Goal: Information Seeking & Learning: Learn about a topic

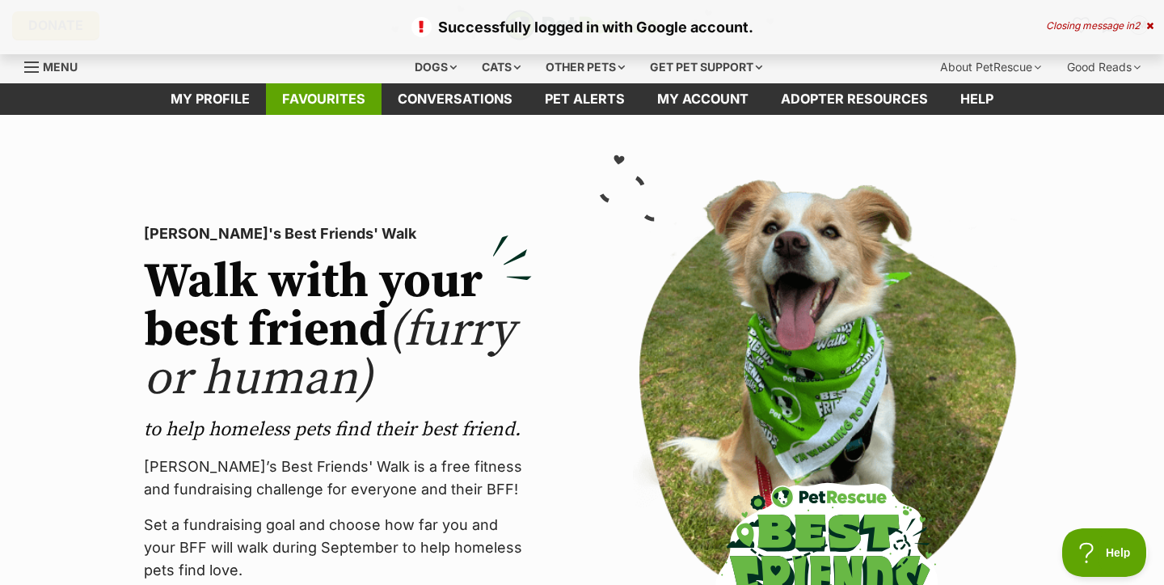
click at [342, 108] on link "Favourites" at bounding box center [324, 99] width 116 height 32
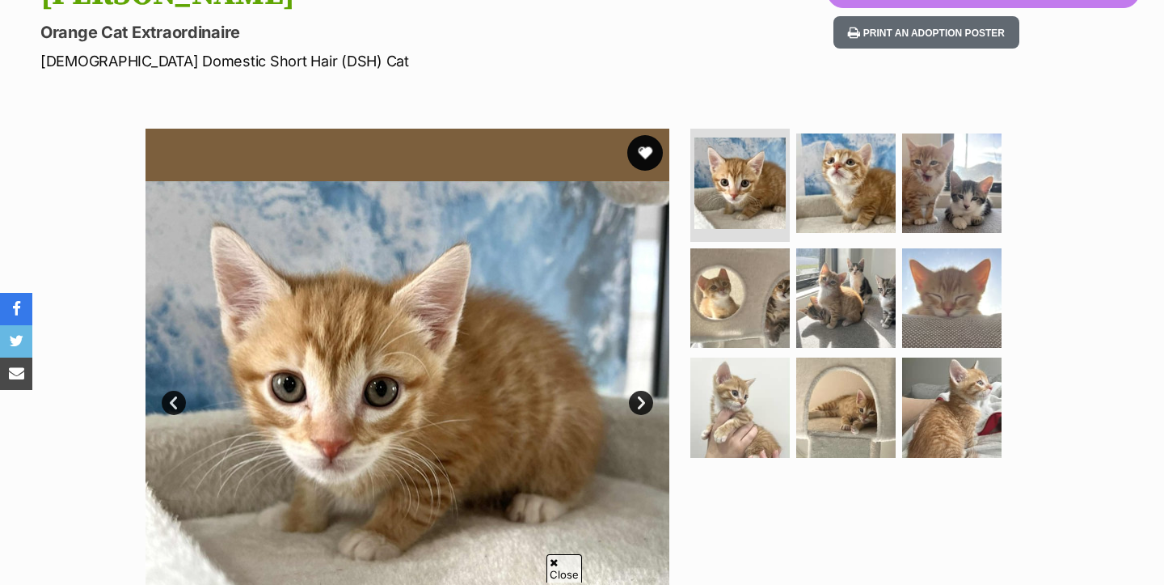
click at [644, 162] on button "favourite" at bounding box center [645, 153] width 36 height 36
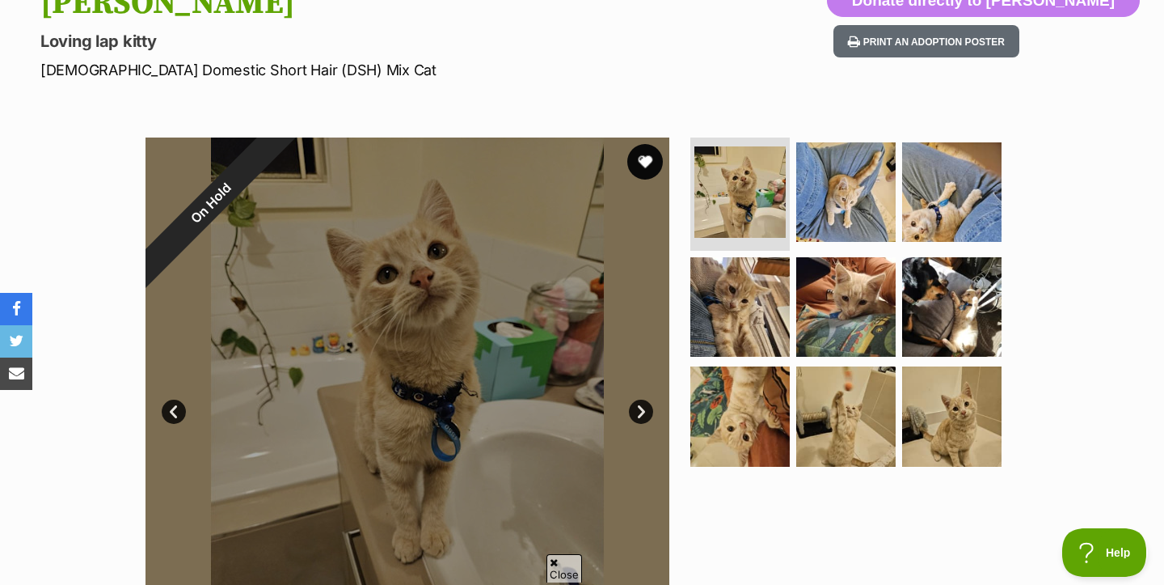
click at [649, 162] on button "favourite" at bounding box center [645, 162] width 36 height 36
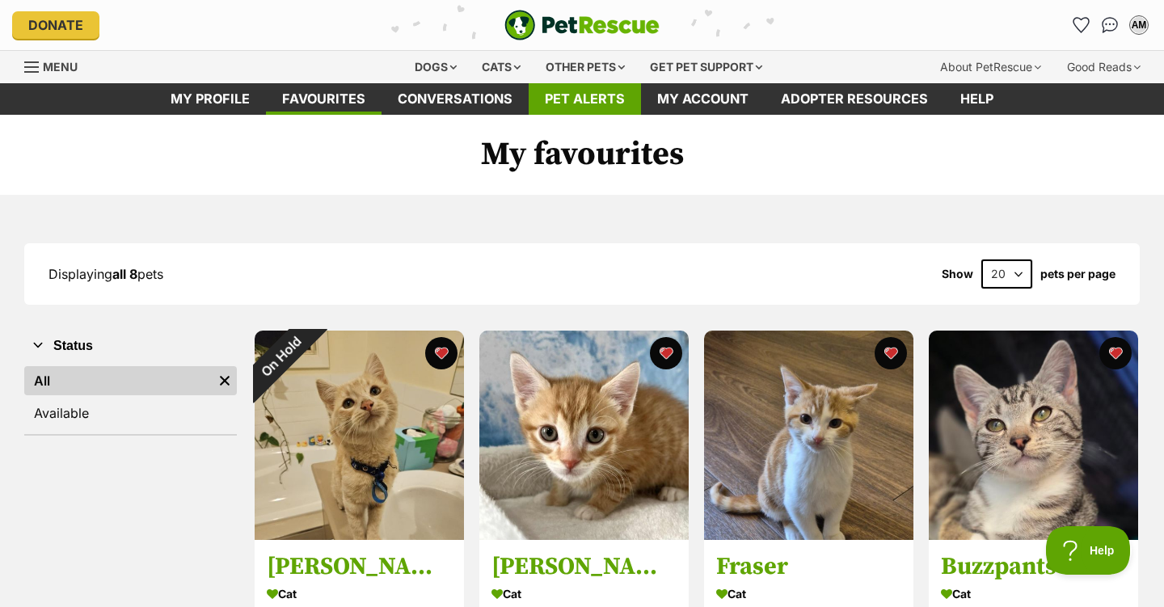
click at [611, 100] on link "Pet alerts" at bounding box center [585, 99] width 112 height 32
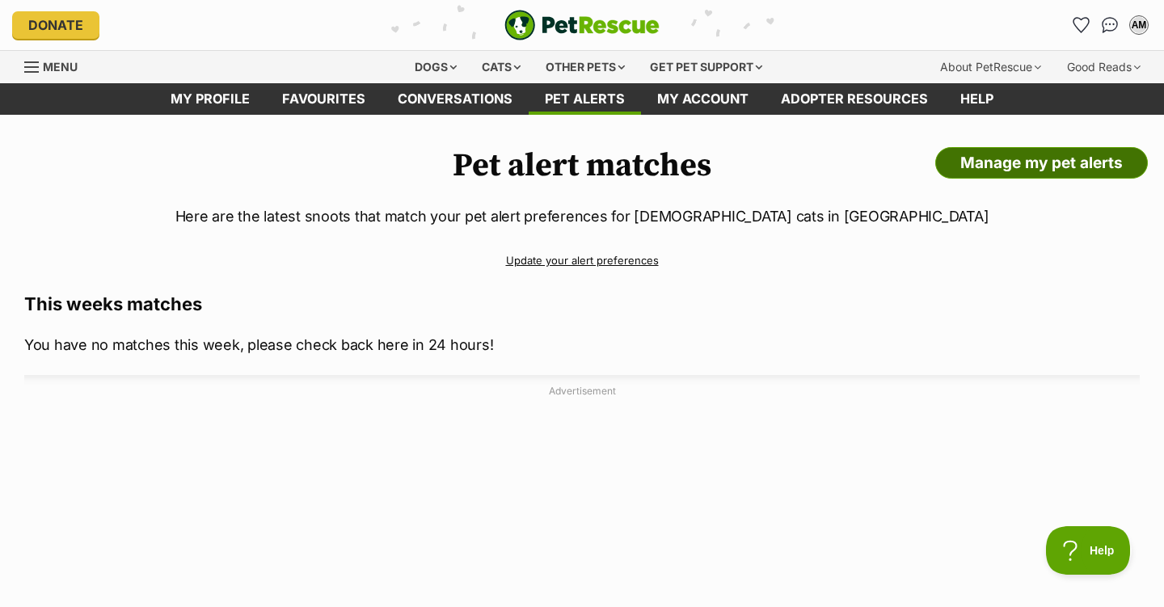
click at [1002, 171] on link "Manage my pet alerts" at bounding box center [1041, 163] width 213 height 32
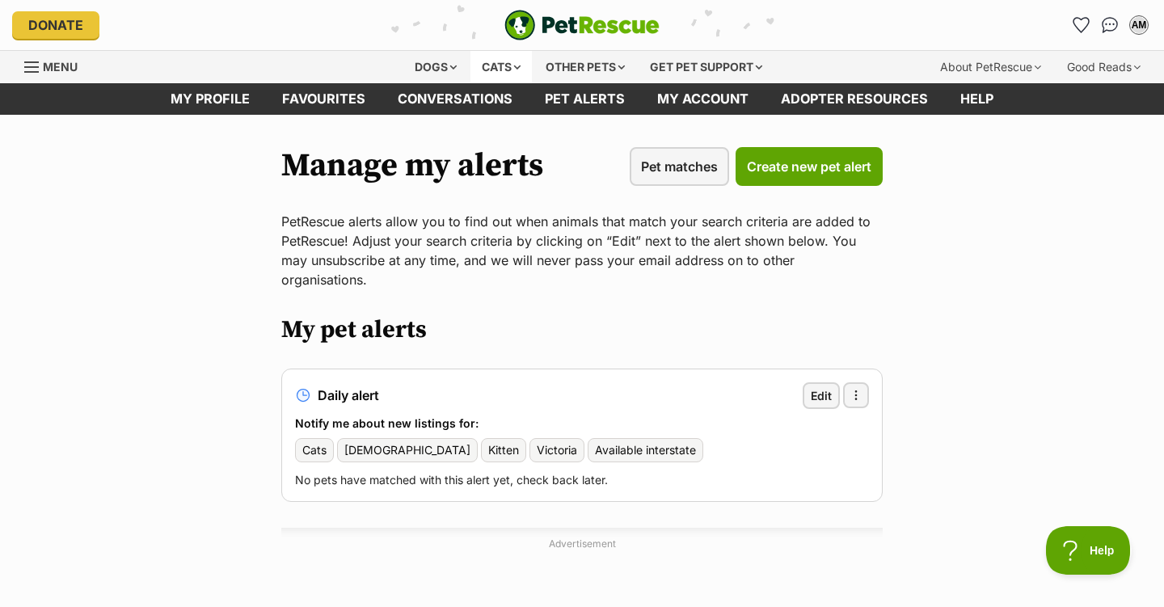
click at [509, 68] on div "Cats" at bounding box center [501, 67] width 61 height 32
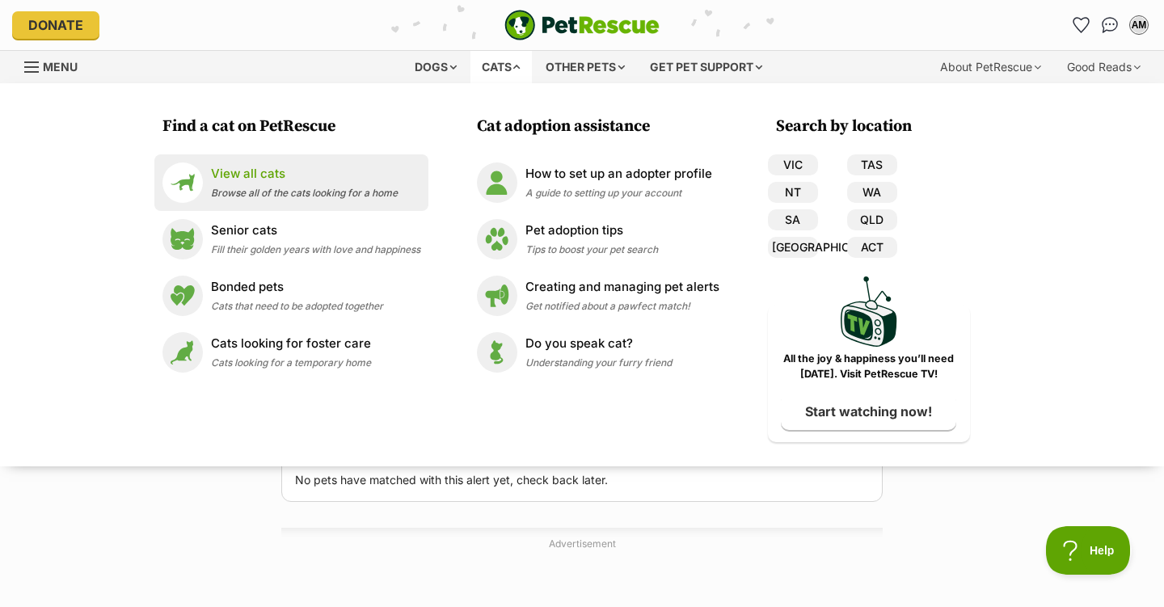
click at [321, 173] on p "View all cats" at bounding box center [304, 174] width 187 height 19
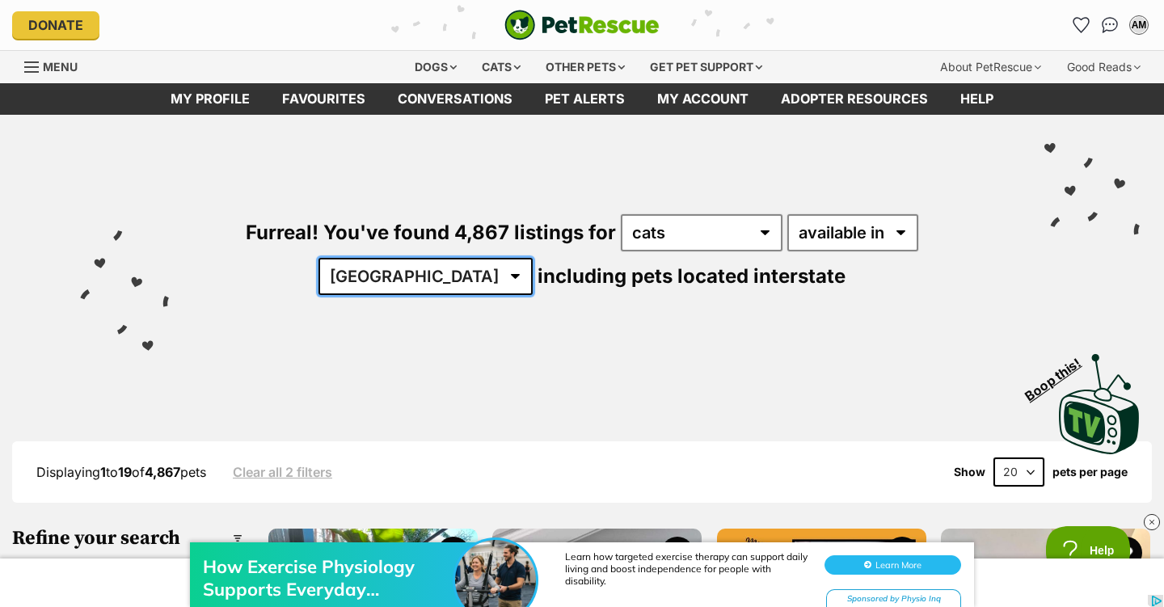
select select "VIC"
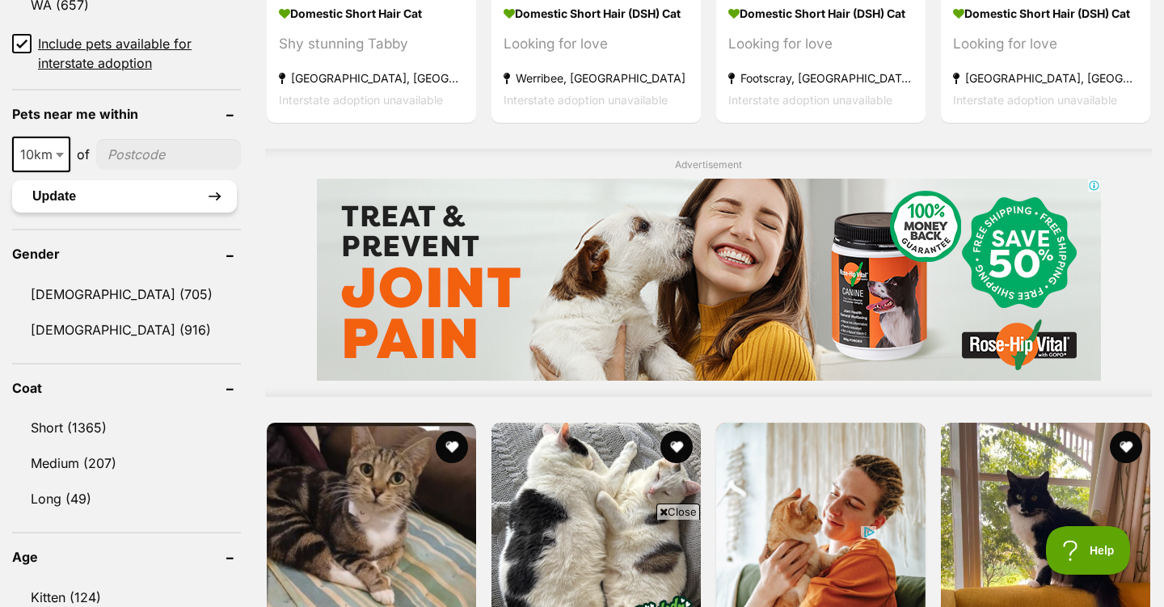
scroll to position [1223, 0]
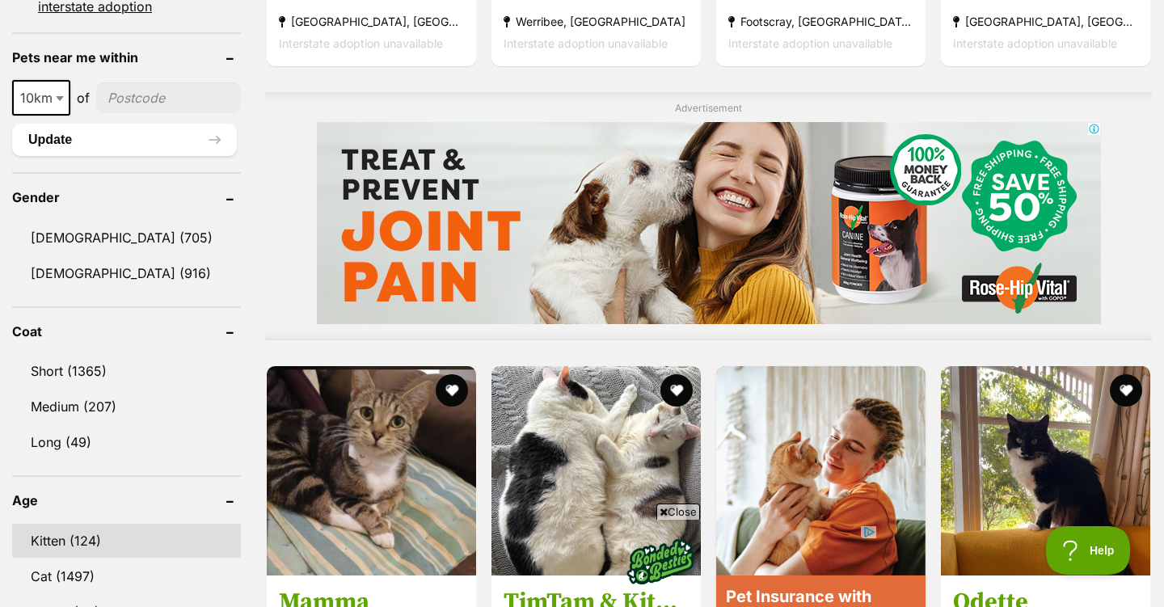
click at [95, 535] on link "Kitten (124)" at bounding box center [126, 541] width 229 height 34
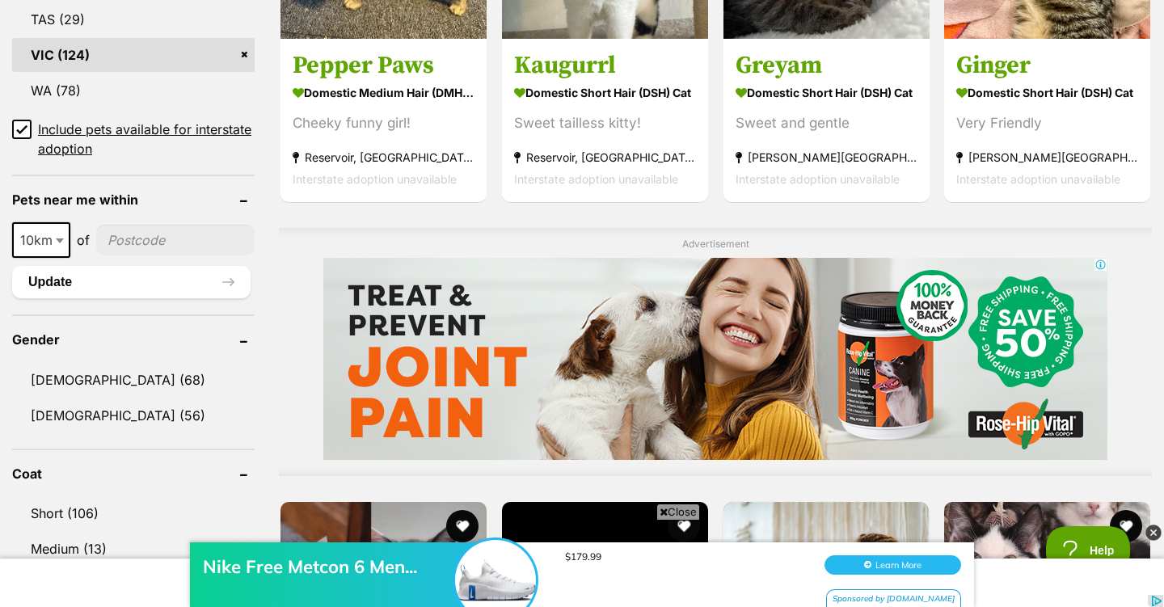
scroll to position [1266, 0]
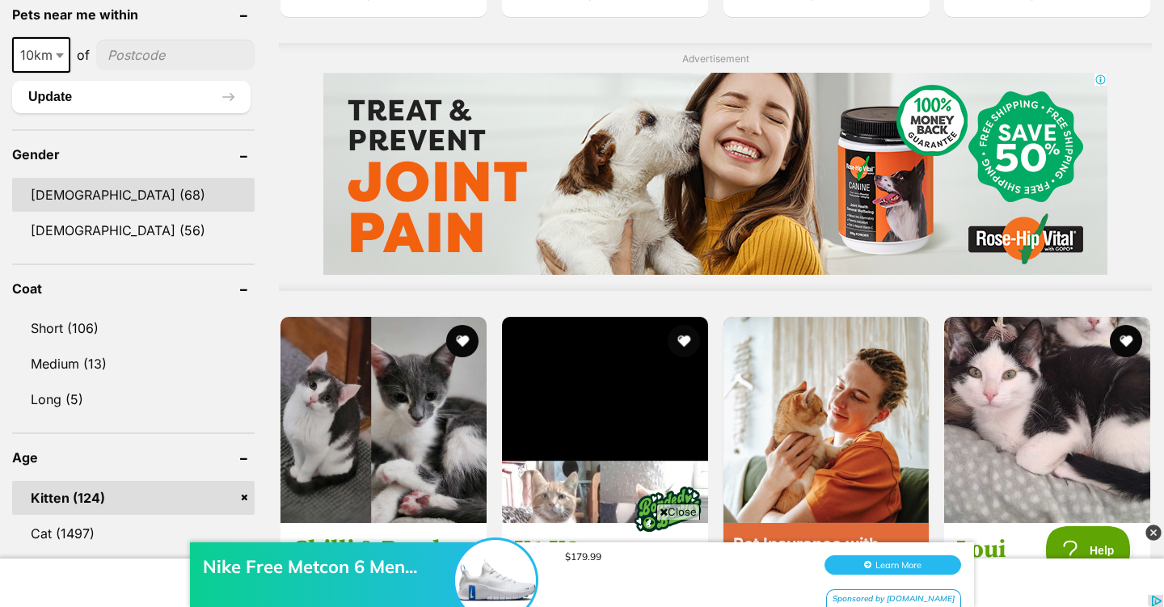
click at [204, 192] on link "Male (68)" at bounding box center [133, 195] width 243 height 34
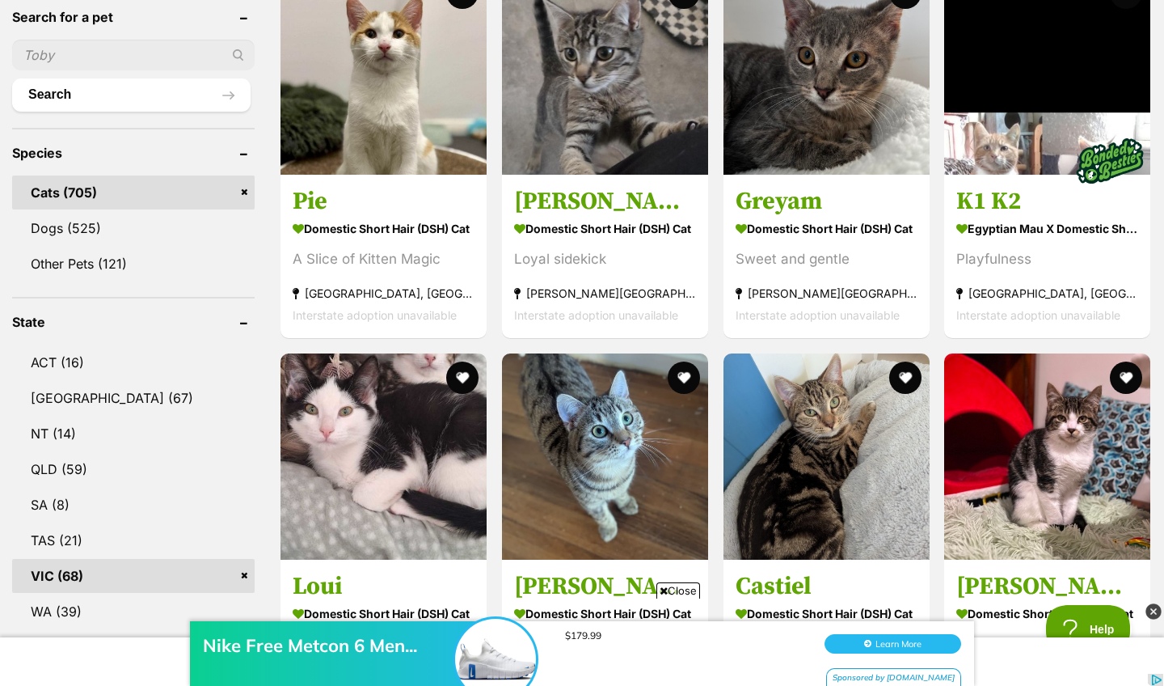
scroll to position [629, 0]
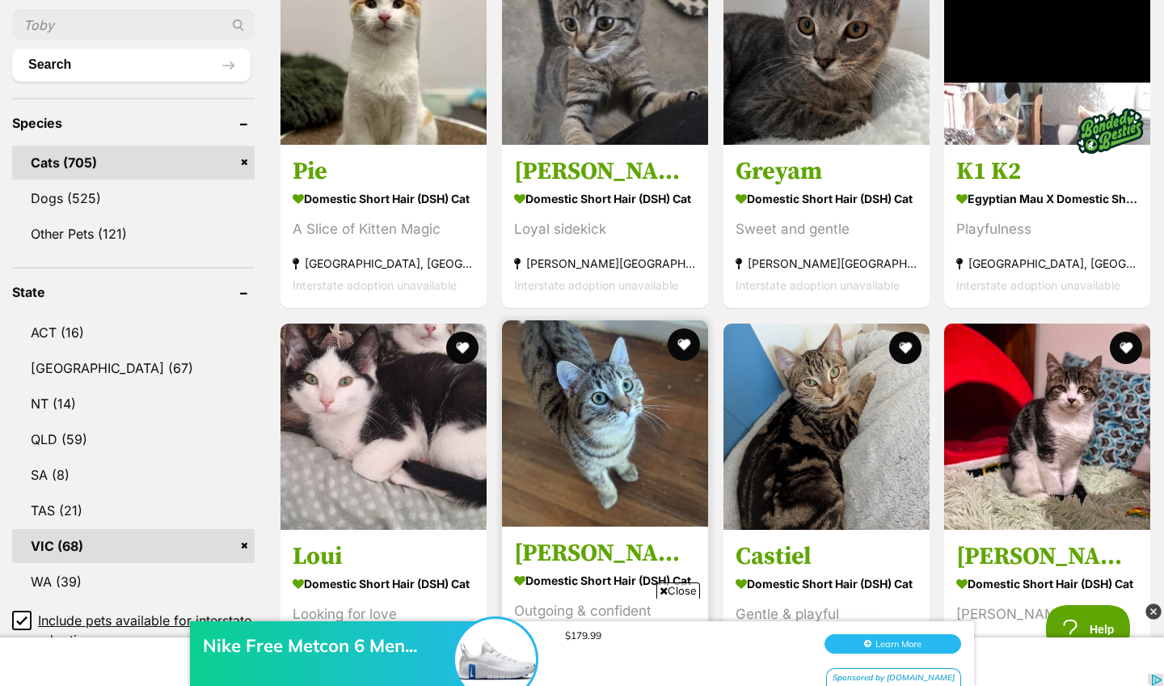
click at [641, 397] on img at bounding box center [605, 423] width 206 height 206
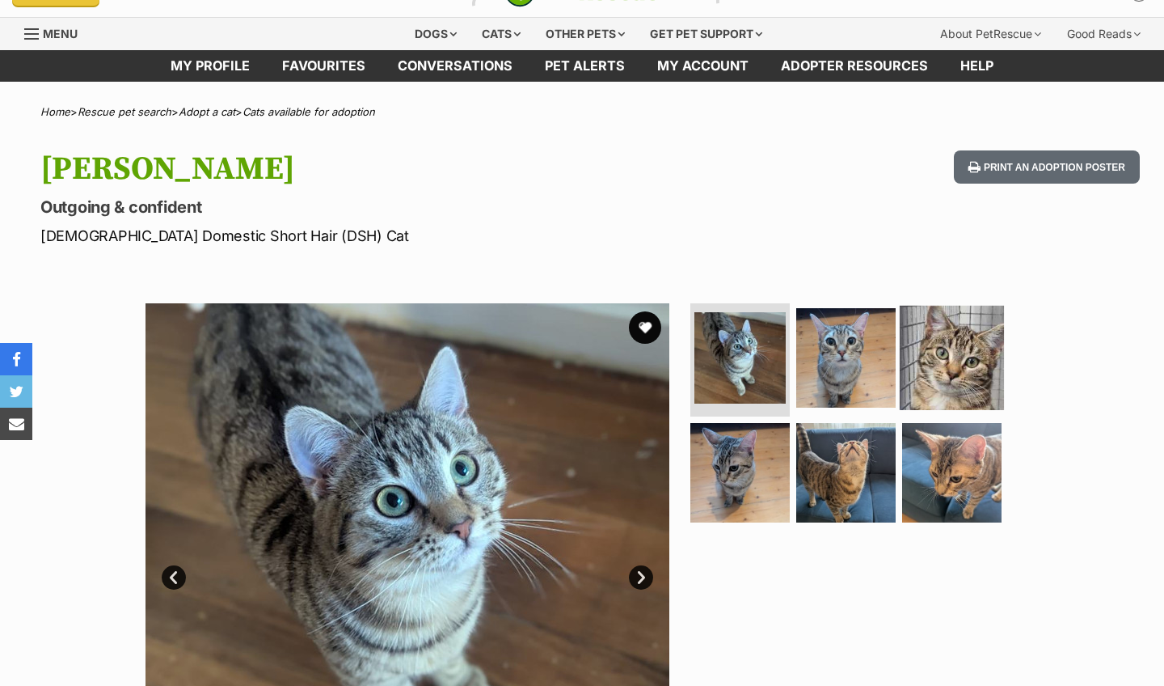
scroll to position [33, 0]
click at [963, 355] on img at bounding box center [952, 358] width 104 height 104
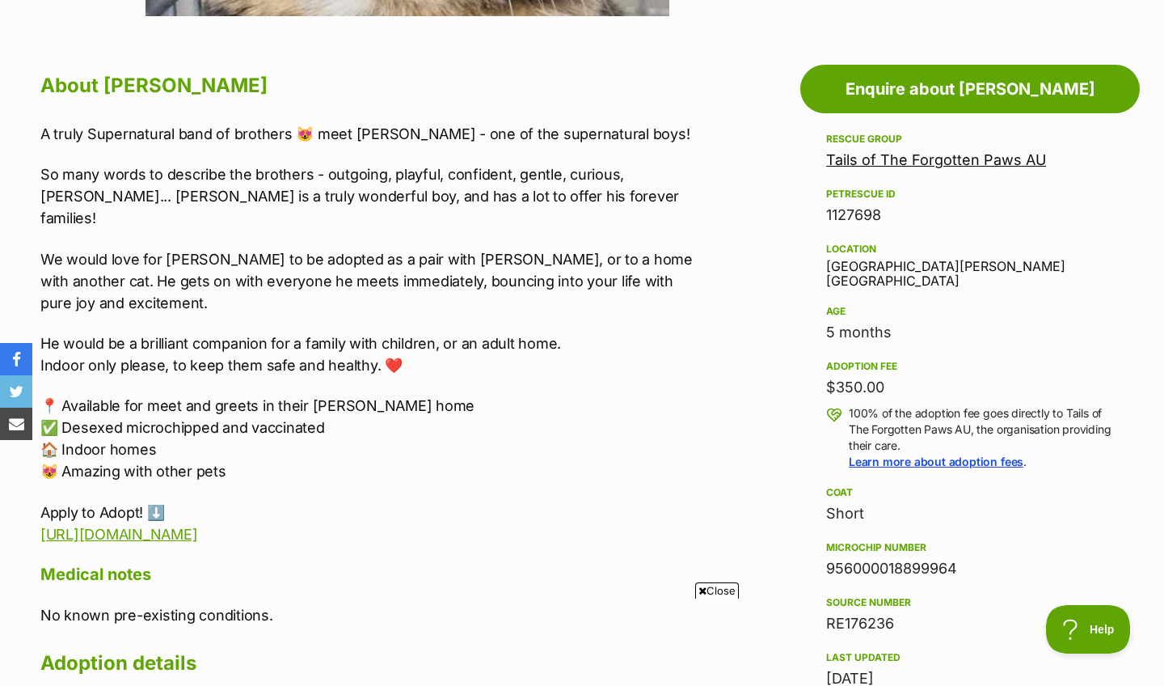
scroll to position [0, 0]
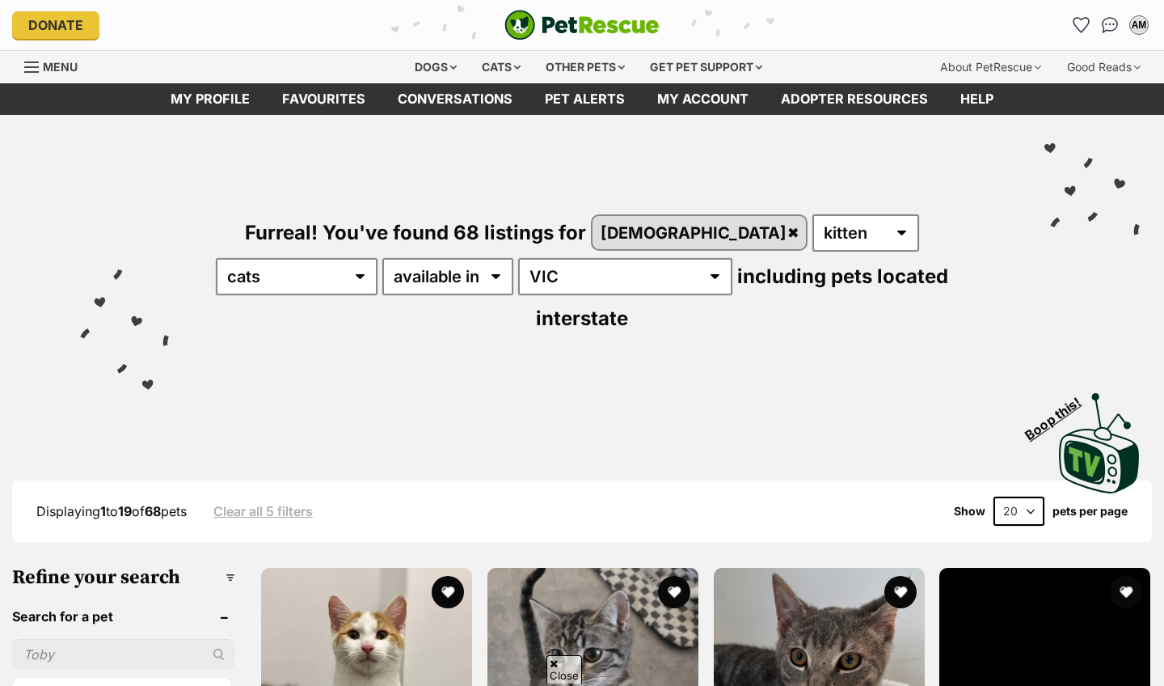
scroll to position [642, 0]
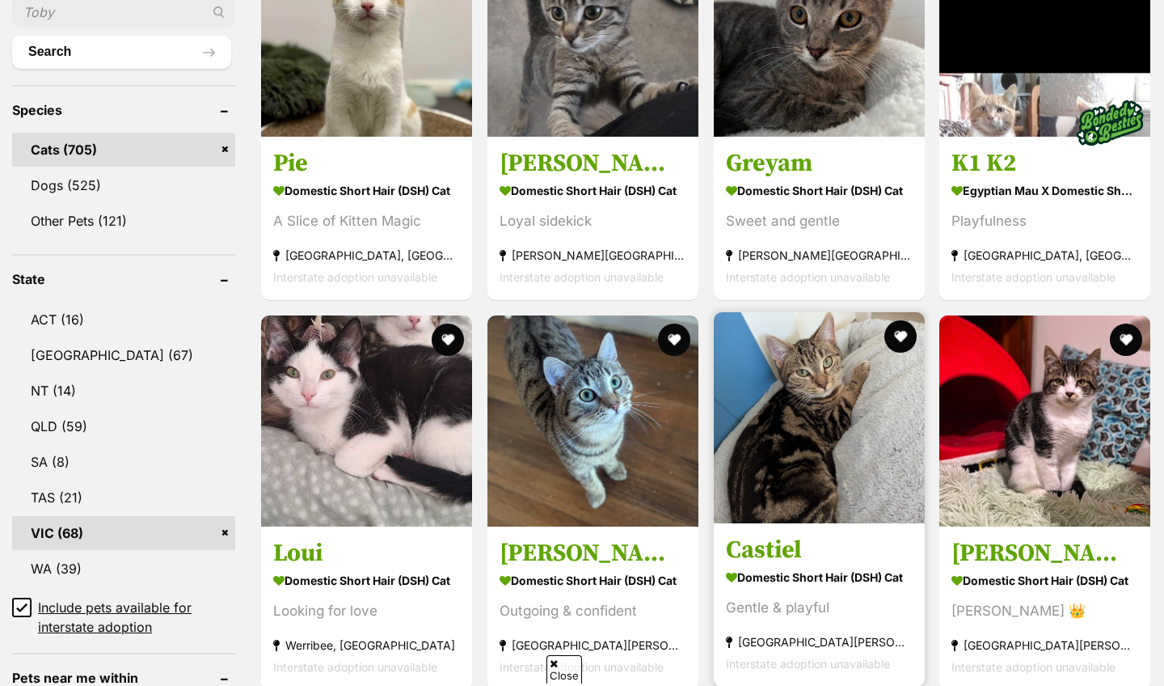
click at [766, 432] on img at bounding box center [819, 417] width 211 height 211
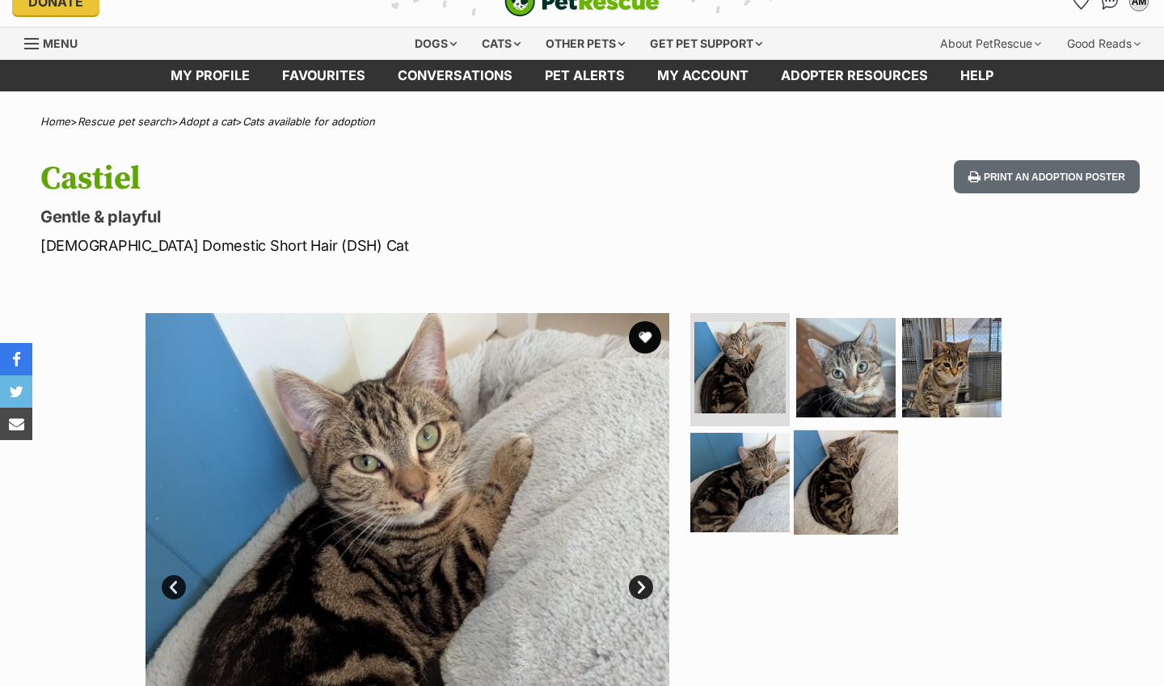
click at [827, 464] on img at bounding box center [846, 481] width 104 height 104
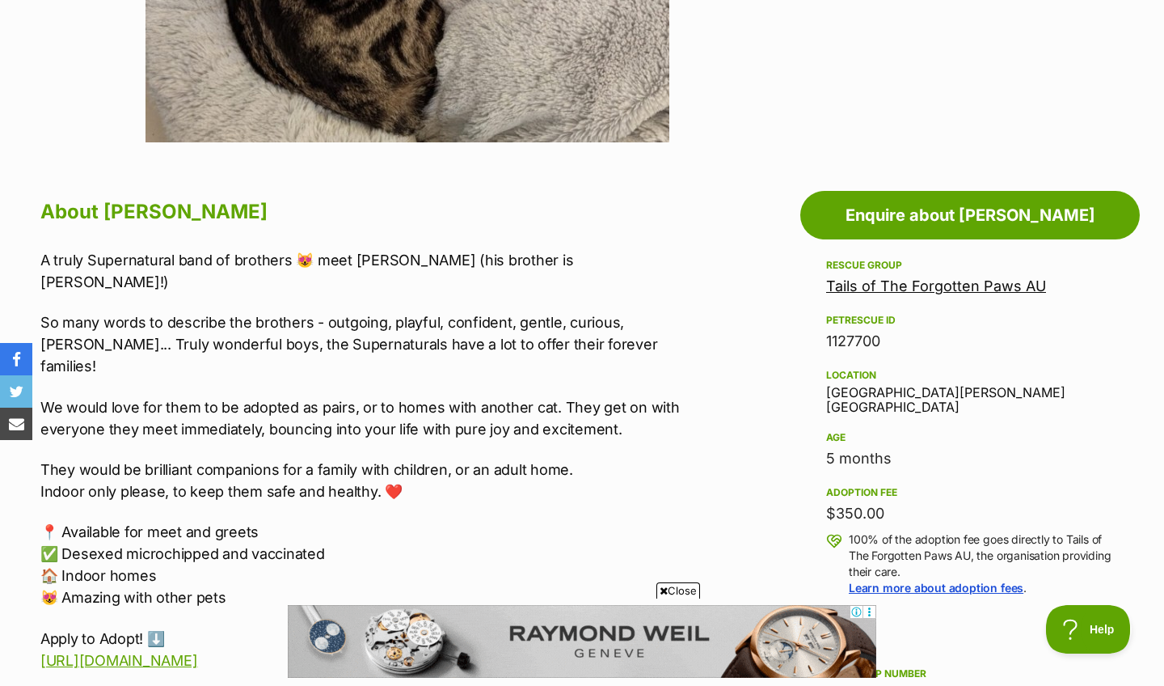
scroll to position [736, 0]
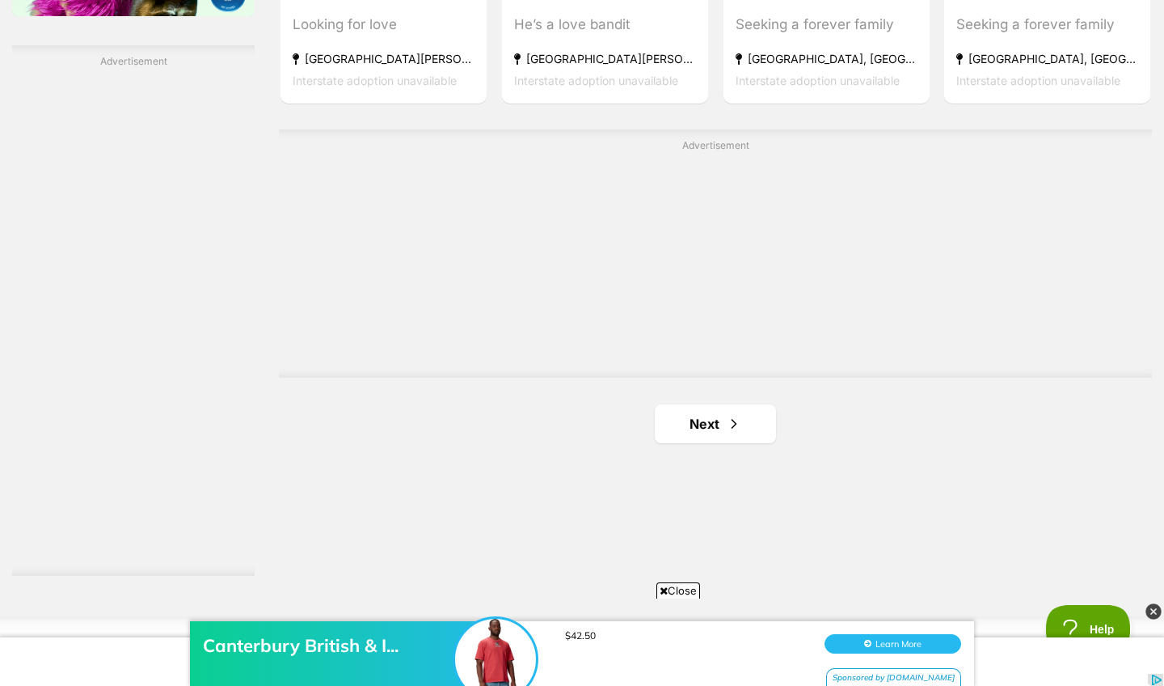
scroll to position [2878, 0]
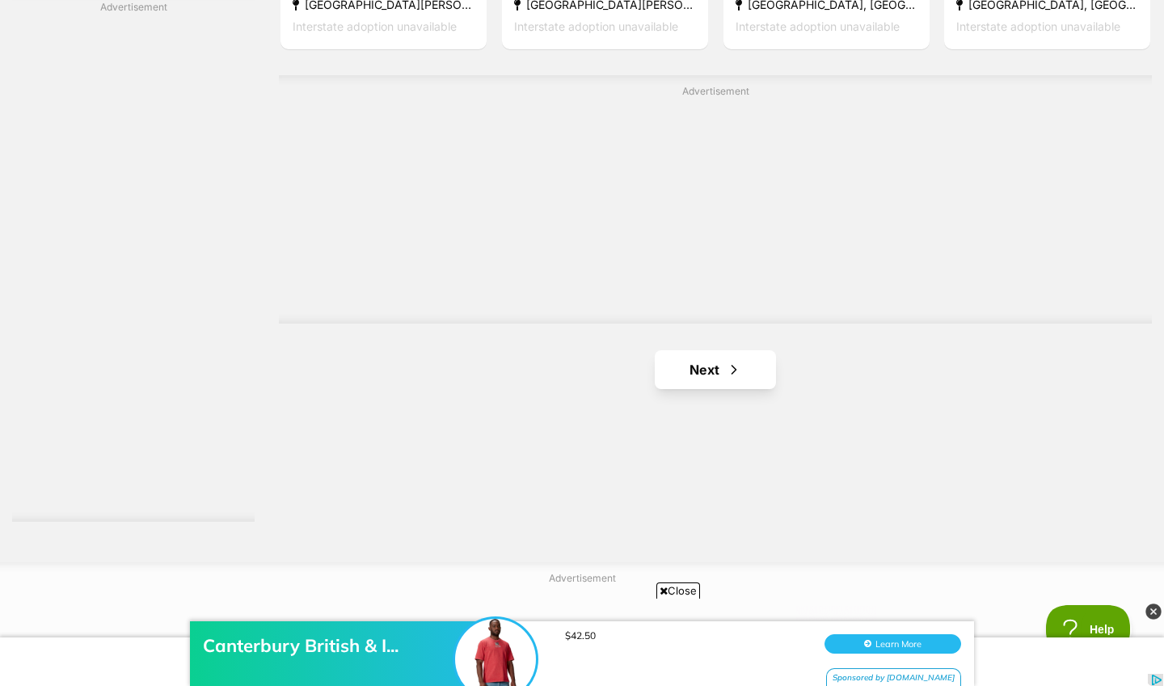
click at [718, 350] on link "Next" at bounding box center [715, 369] width 121 height 39
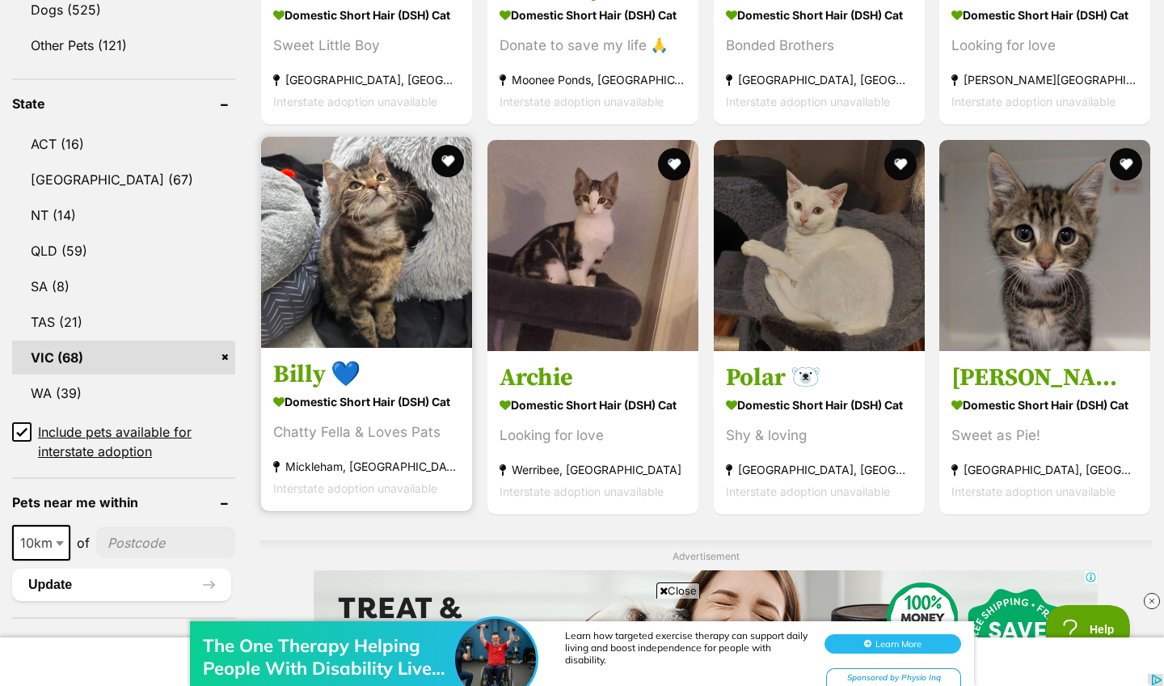
click at [270, 196] on img at bounding box center [366, 242] width 211 height 211
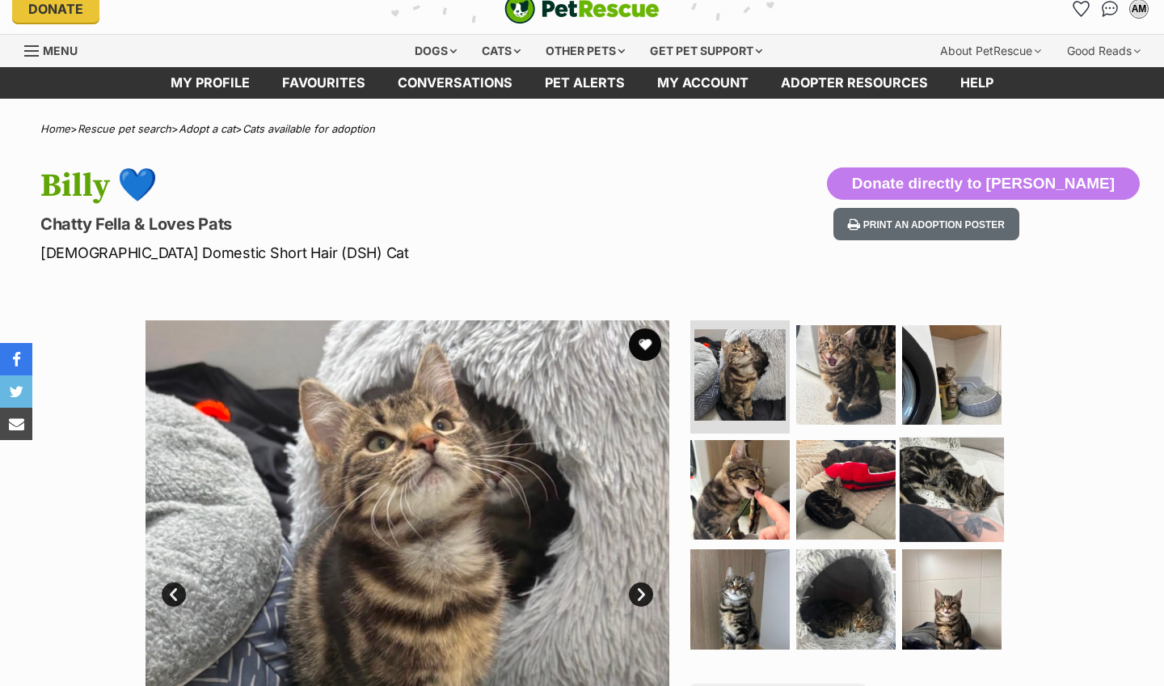
click at [952, 488] on img at bounding box center [952, 489] width 104 height 104
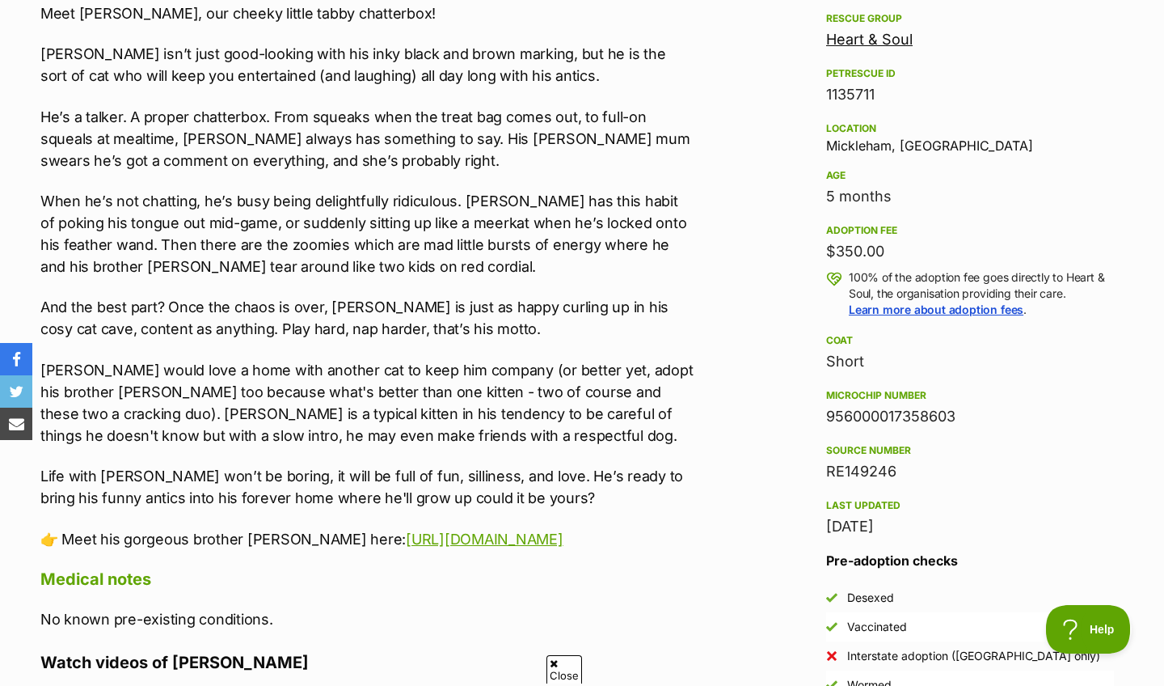
scroll to position [965, 0]
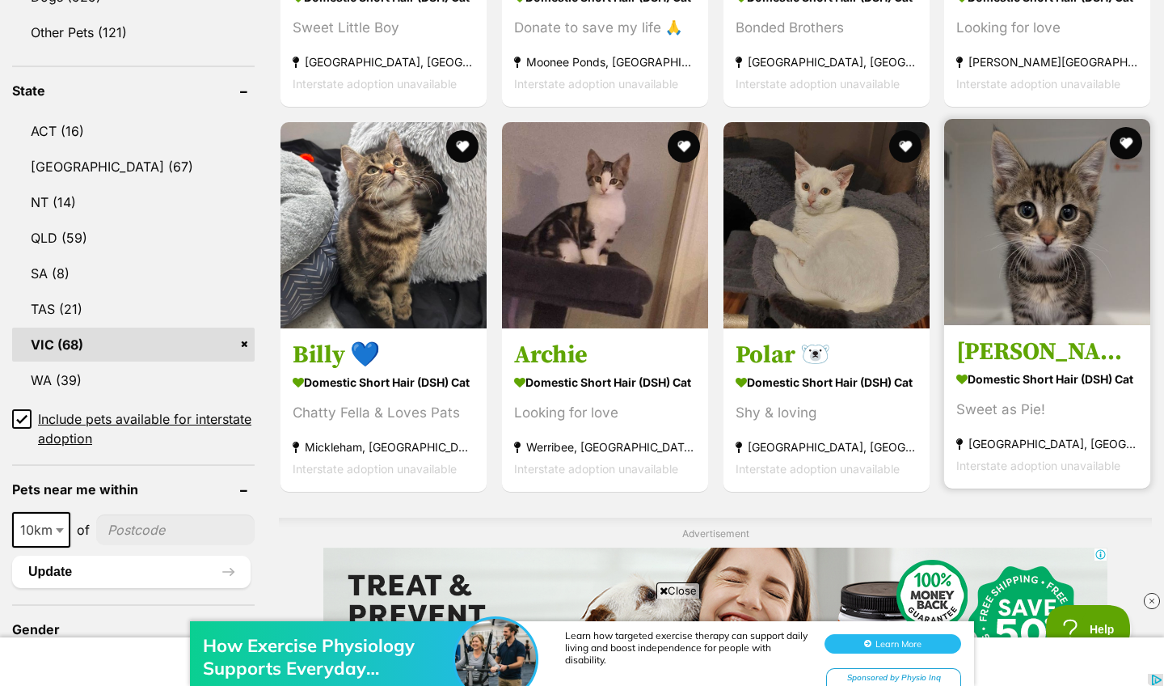
click at [1036, 324] on link "Leonard Domestic Short Hair (DSH) Cat Sweet as Pie! Longwarry North, VIC Inters…" at bounding box center [1047, 406] width 206 height 164
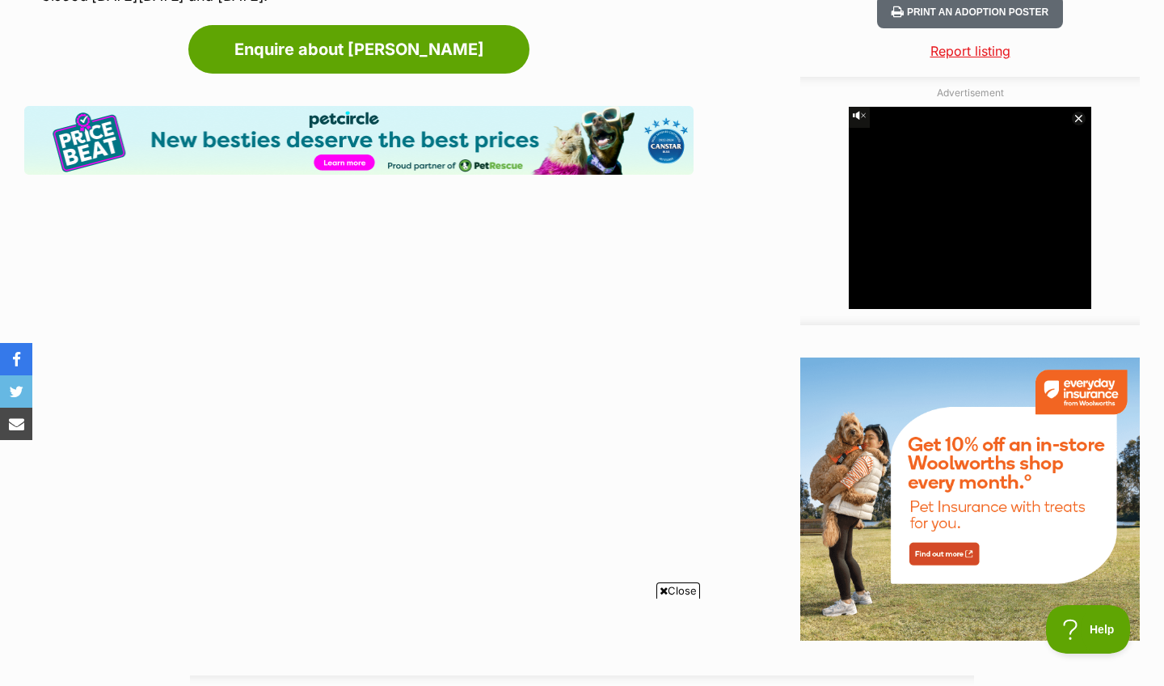
scroll to position [1431, 0]
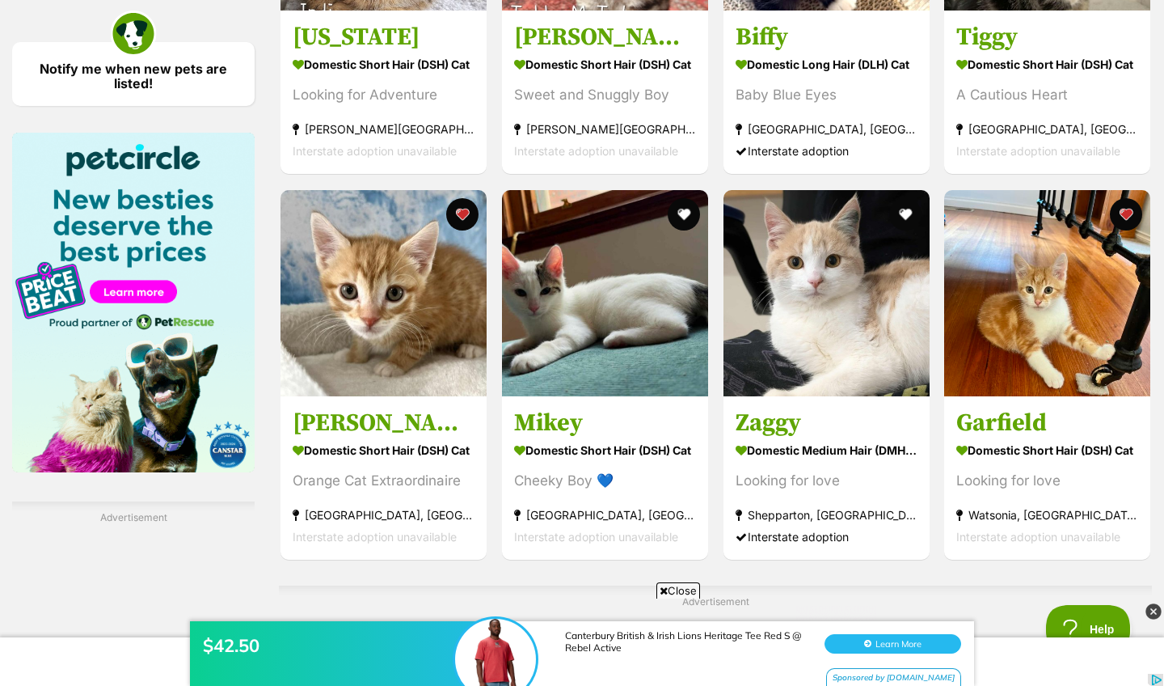
scroll to position [2369, 0]
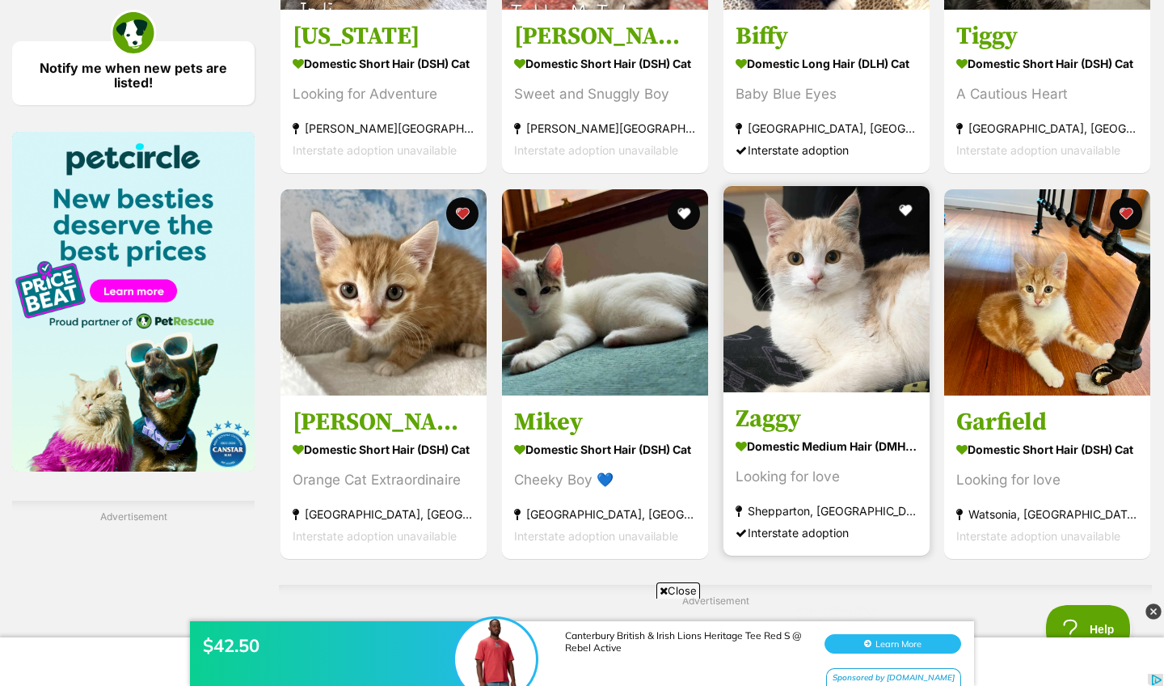
click at [865, 296] on img at bounding box center [827, 289] width 206 height 206
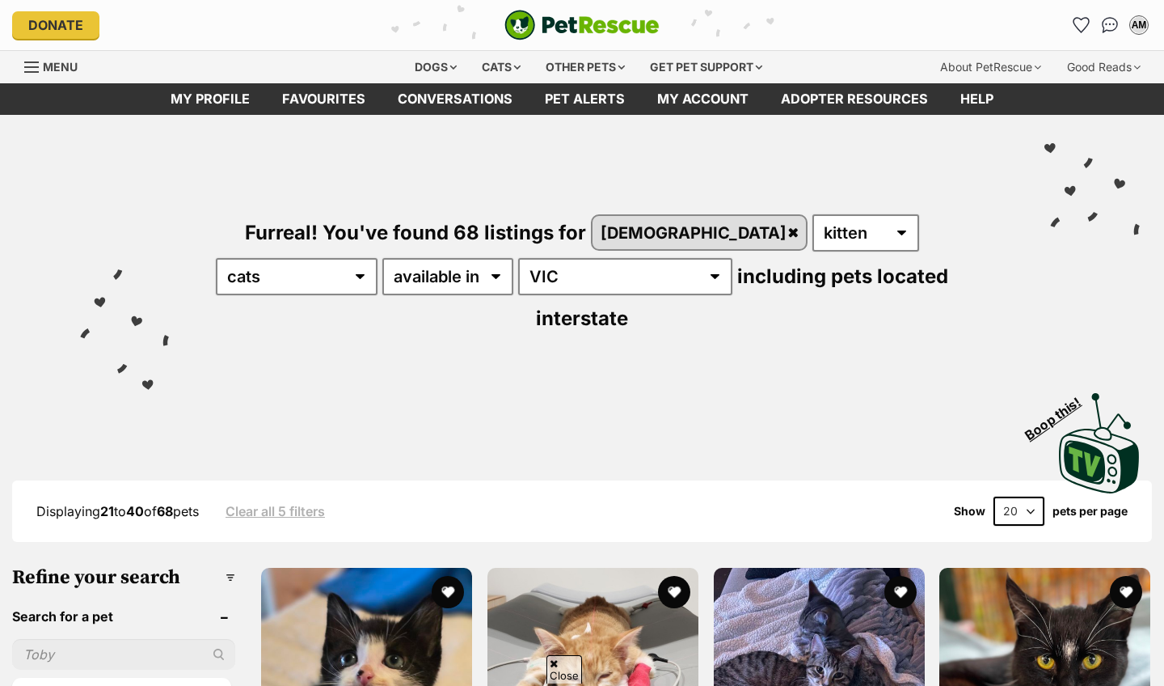
scroll to position [2483, 0]
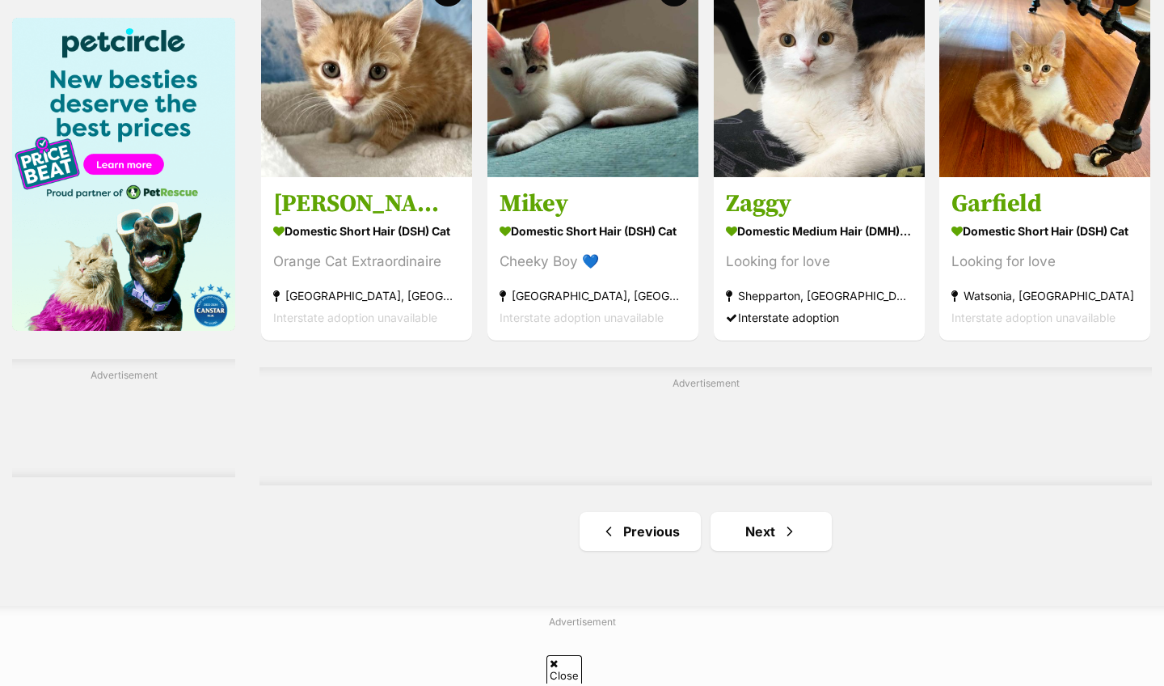
click at [737, 547] on link "Next" at bounding box center [771, 531] width 121 height 39
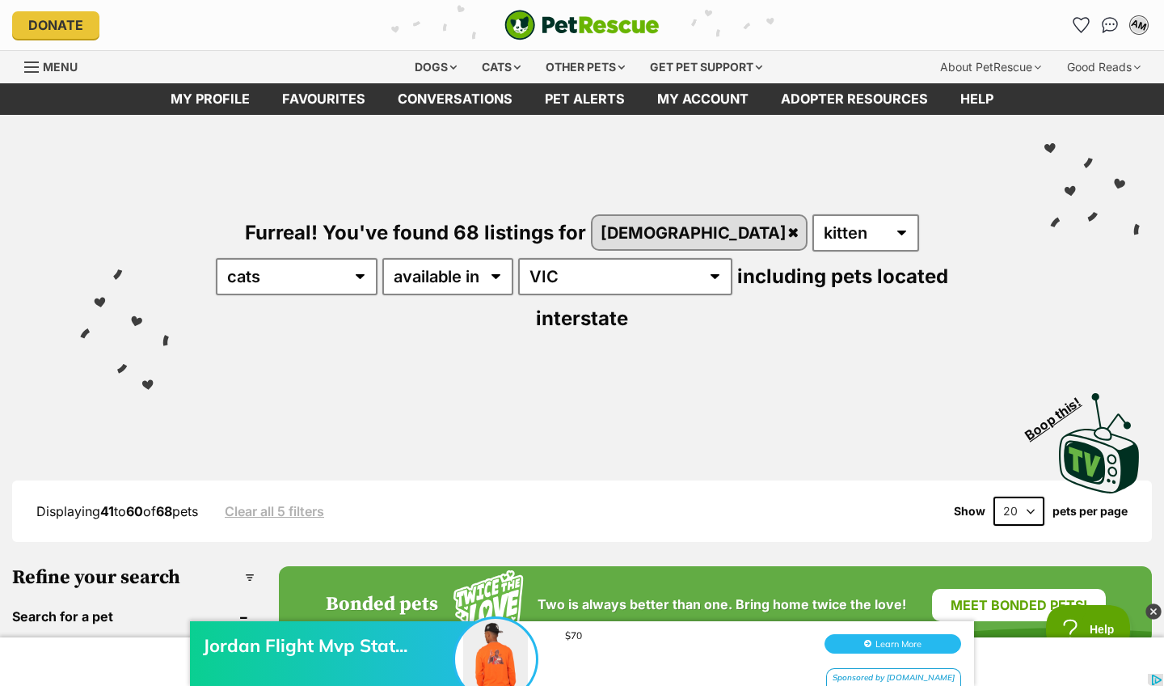
click at [1138, 27] on div "AM" at bounding box center [1139, 25] width 21 height 21
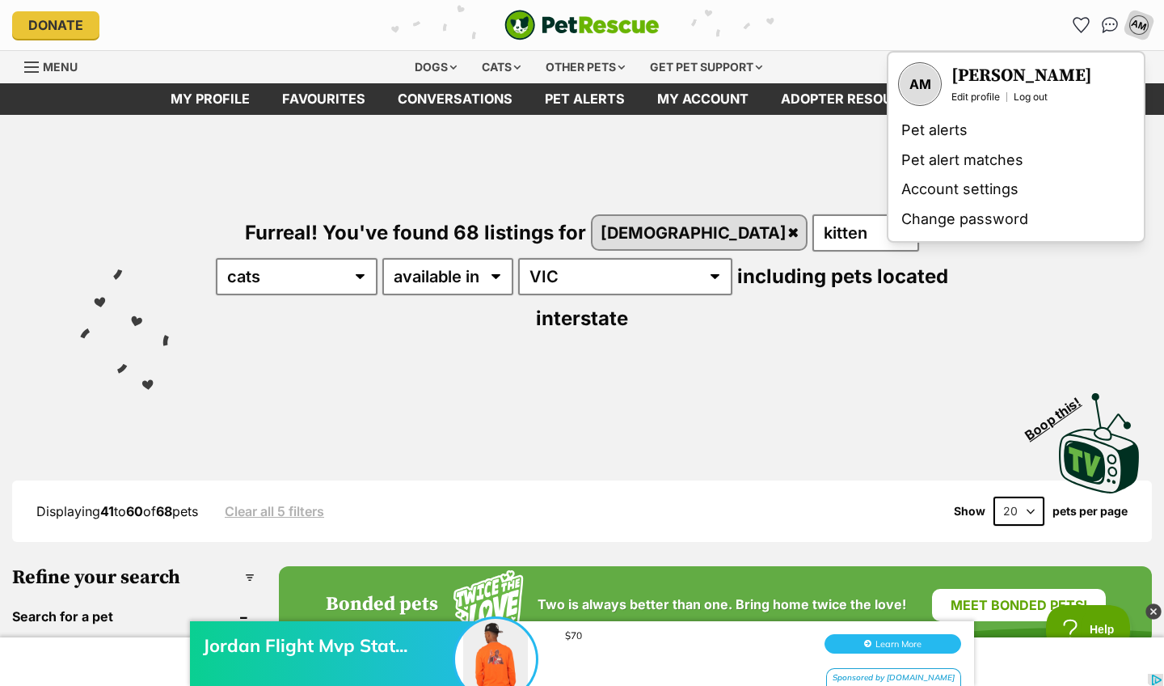
click at [691, 145] on div "Furreal! You've found 68 listings for [DEMOGRAPHIC_DATA] any age kitten adult s…" at bounding box center [582, 247] width 1116 height 264
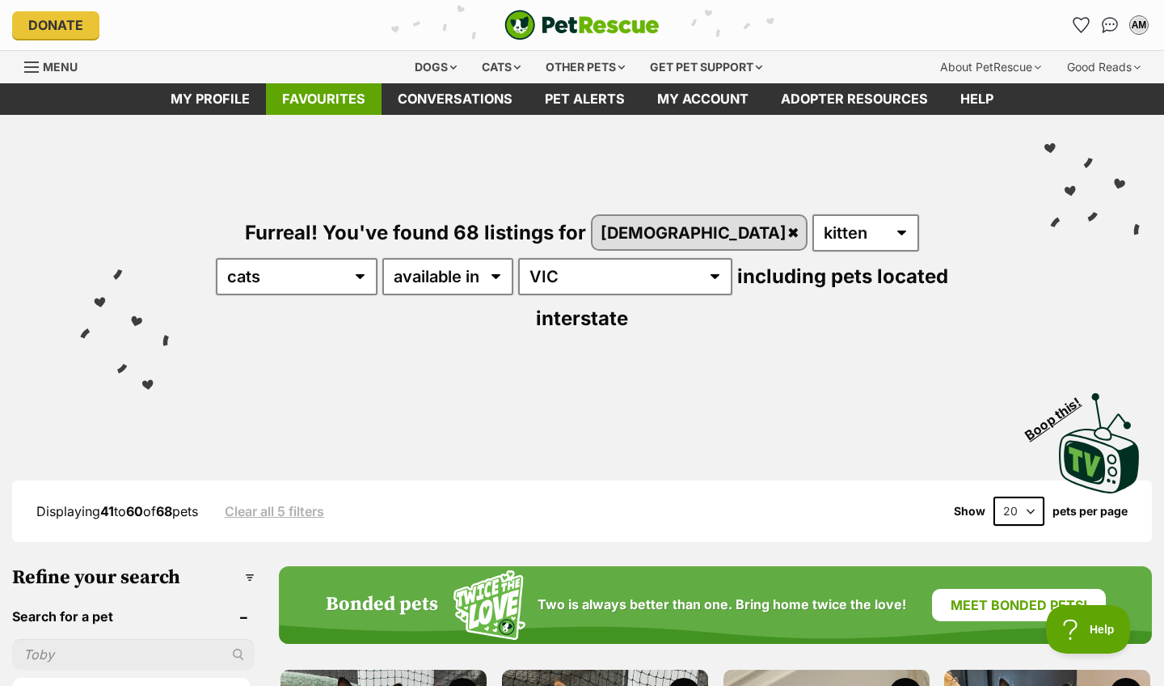
click at [299, 106] on link "Favourites" at bounding box center [324, 99] width 116 height 32
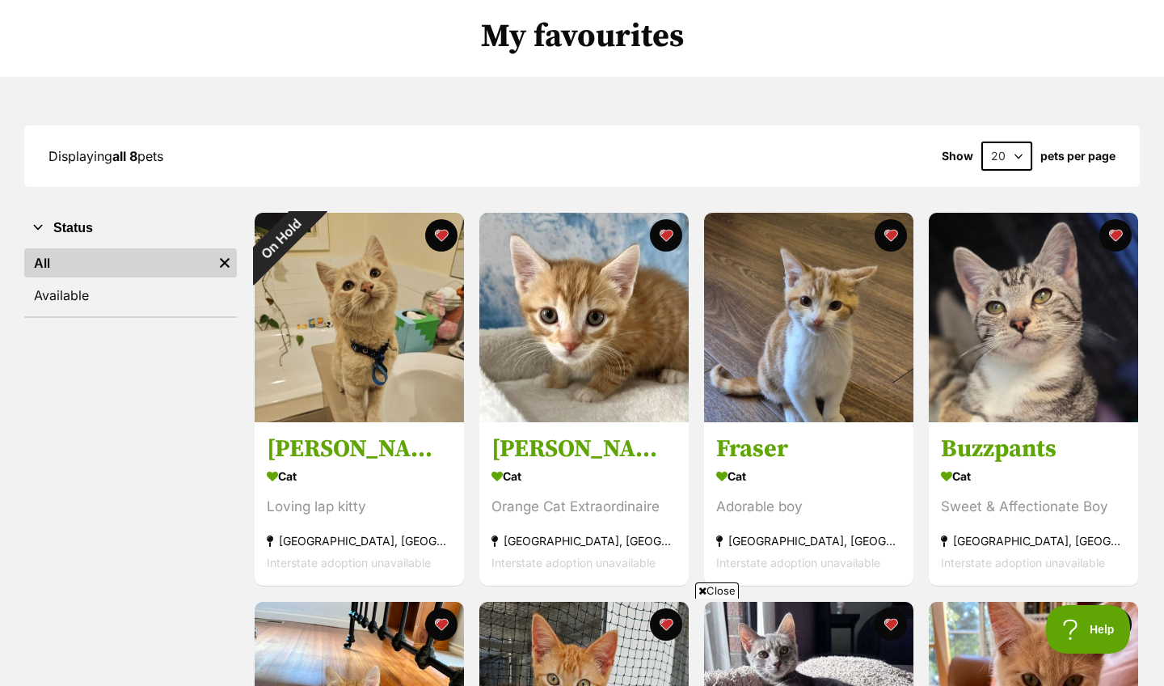
scroll to position [107, 0]
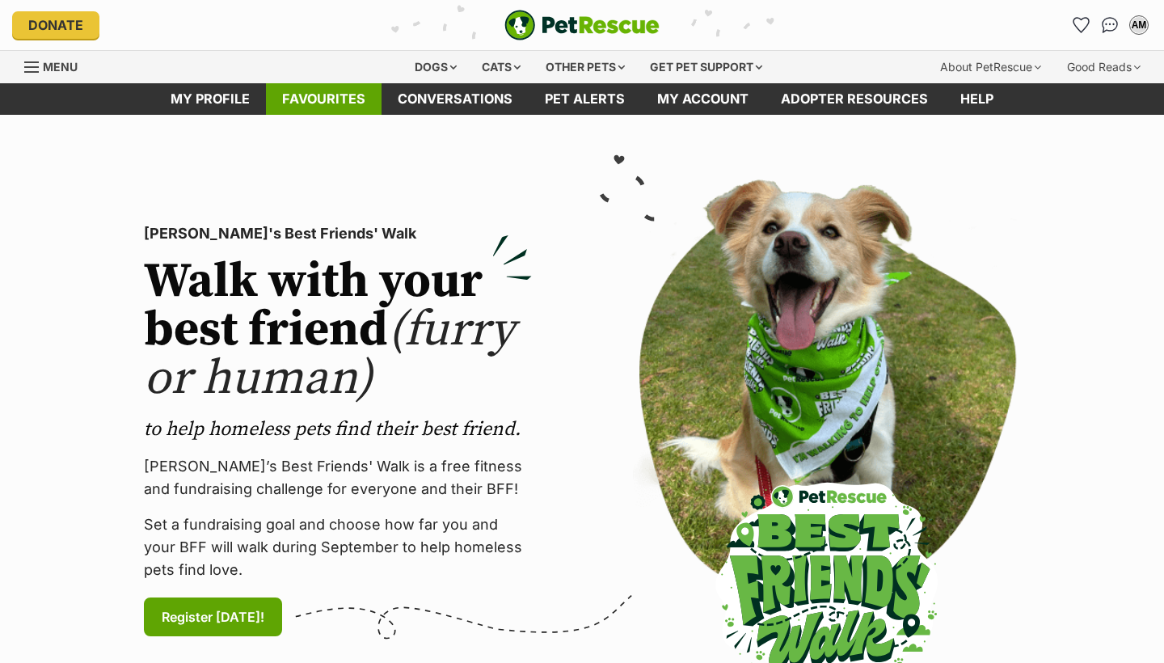
click at [320, 88] on link "Favourites" at bounding box center [324, 99] width 116 height 32
